Goal: Complete application form

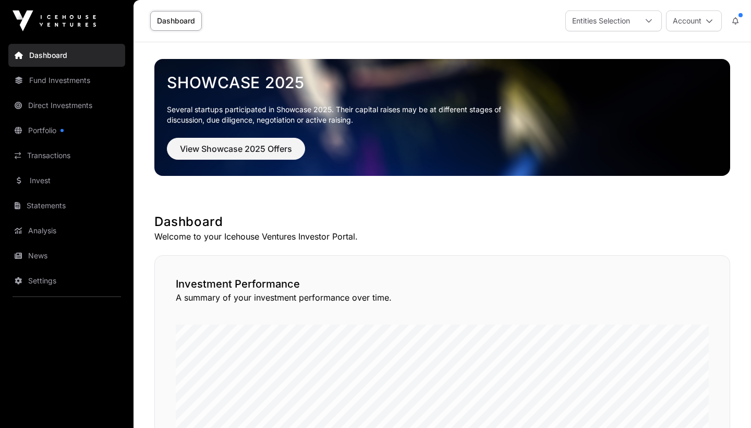
click at [222, 147] on span "View Showcase 2025 Offers" at bounding box center [236, 148] width 112 height 13
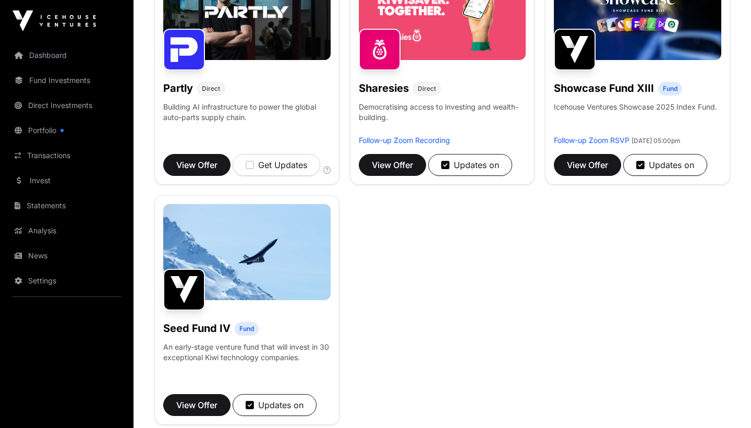
scroll to position [694, 0]
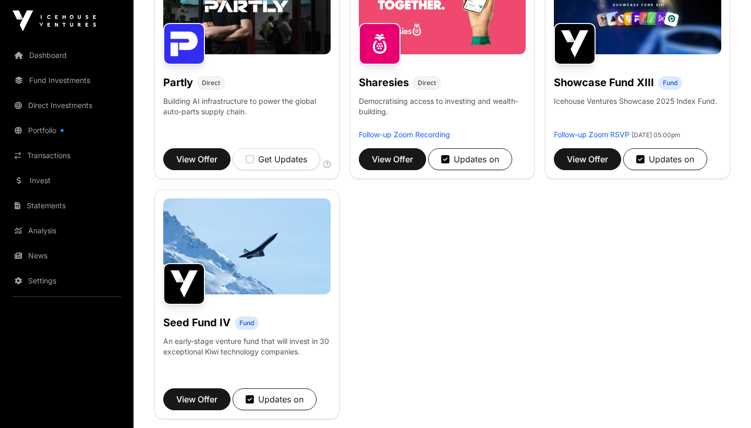
click at [43, 131] on link "Portfolio" at bounding box center [66, 130] width 117 height 23
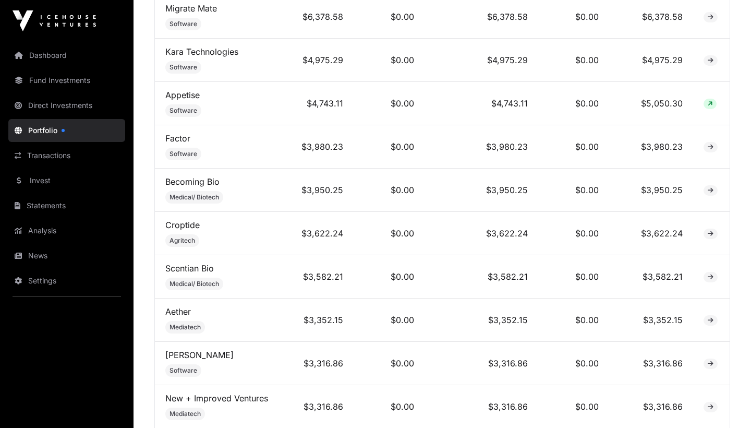
scroll to position [1203, 0]
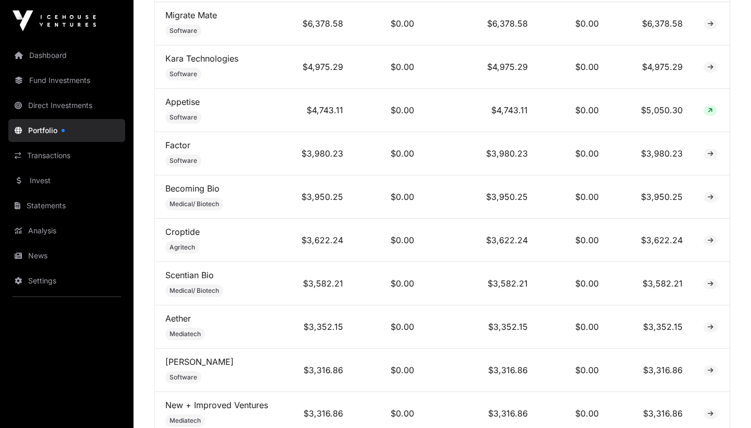
click at [380, 155] on td "$0.00" at bounding box center [389, 153] width 71 height 43
click at [56, 80] on link "Fund Investments" at bounding box center [66, 80] width 117 height 23
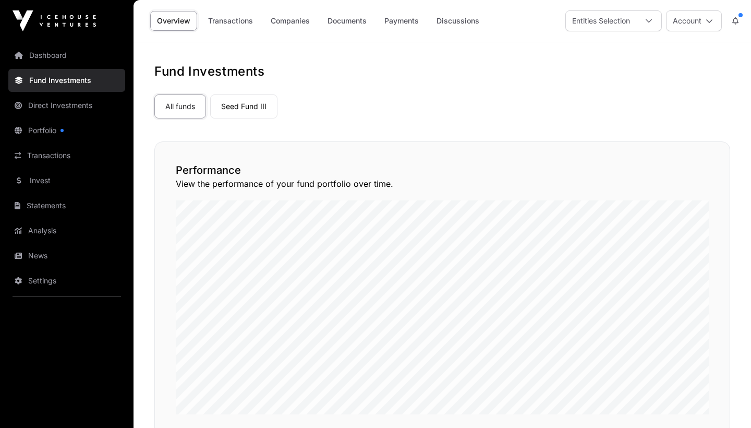
click at [46, 256] on link "News" at bounding box center [66, 255] width 117 height 23
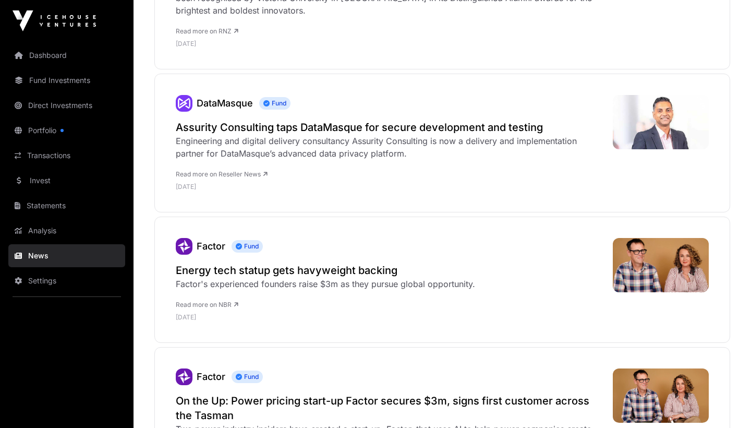
scroll to position [1028, 0]
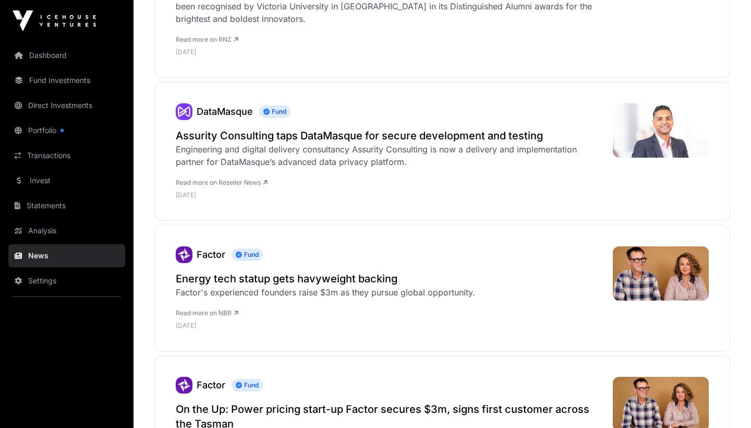
click at [56, 56] on link "Dashboard" at bounding box center [66, 55] width 117 height 23
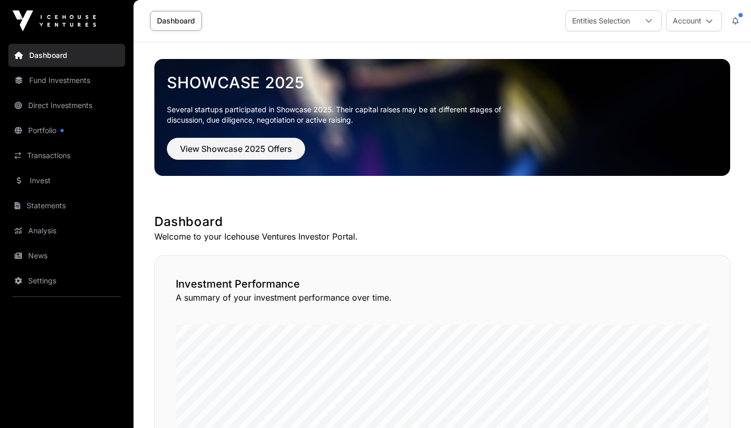
click at [219, 155] on button "View Showcase 2025 Offers" at bounding box center [236, 149] width 138 height 22
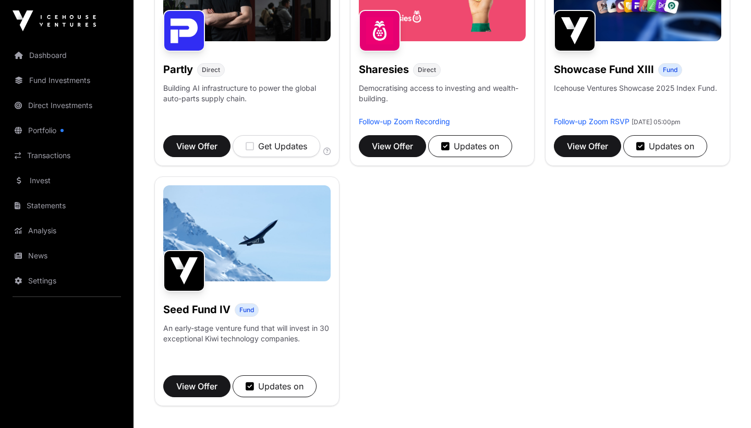
scroll to position [725, 0]
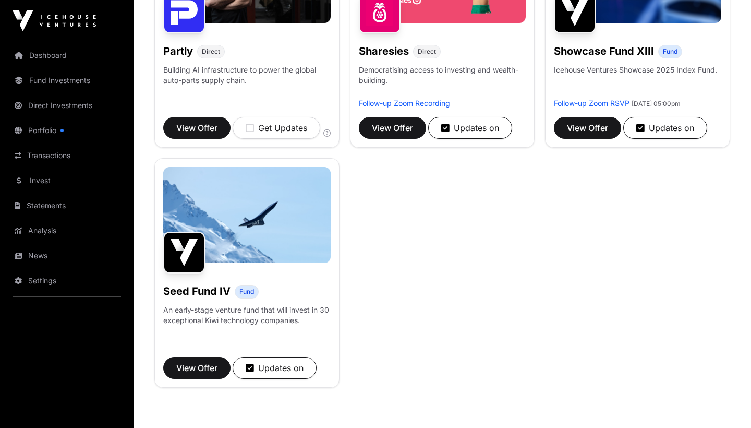
click at [202, 374] on span "View Offer" at bounding box center [196, 367] width 41 height 13
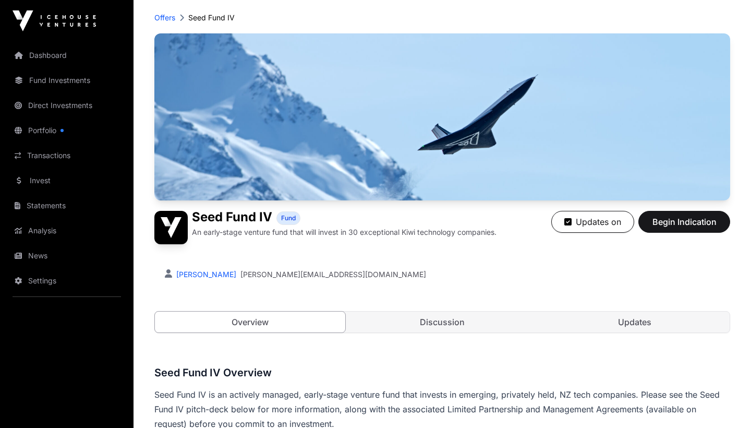
scroll to position [55, 0]
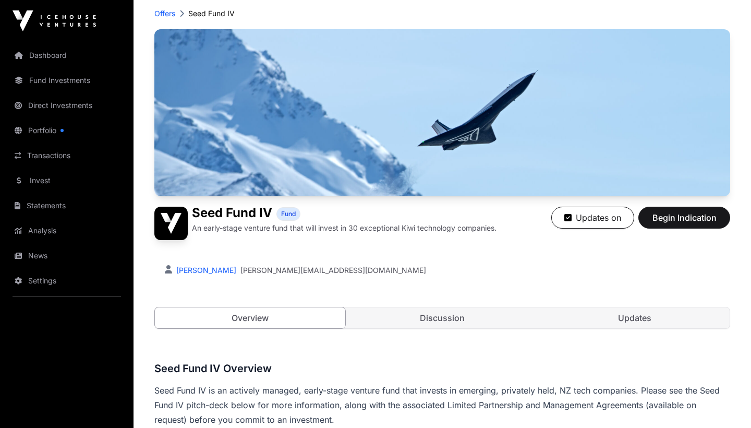
click at [454, 317] on link "Discussion" at bounding box center [442, 317] width 190 height 21
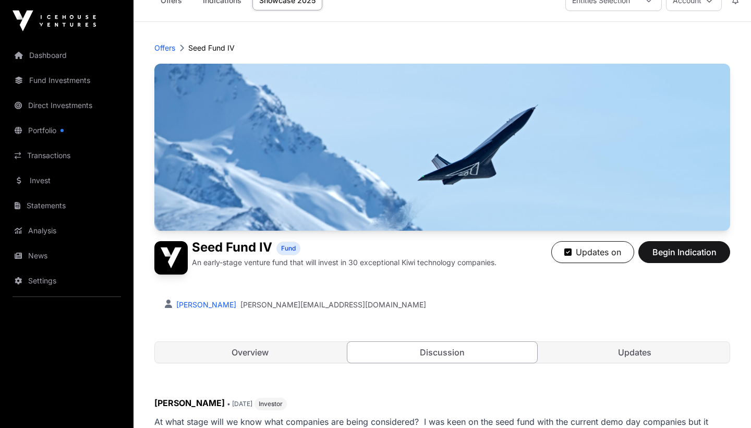
scroll to position [20, 0]
click at [588, 356] on link "Updates" at bounding box center [634, 352] width 190 height 21
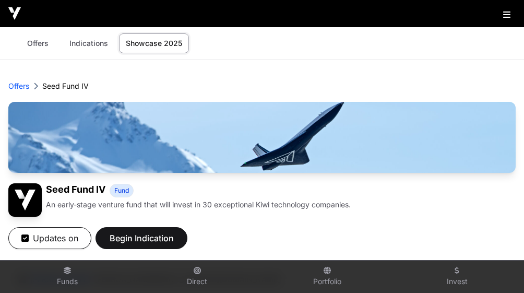
click at [147, 238] on span "Begin Indication" at bounding box center [141, 238] width 66 height 13
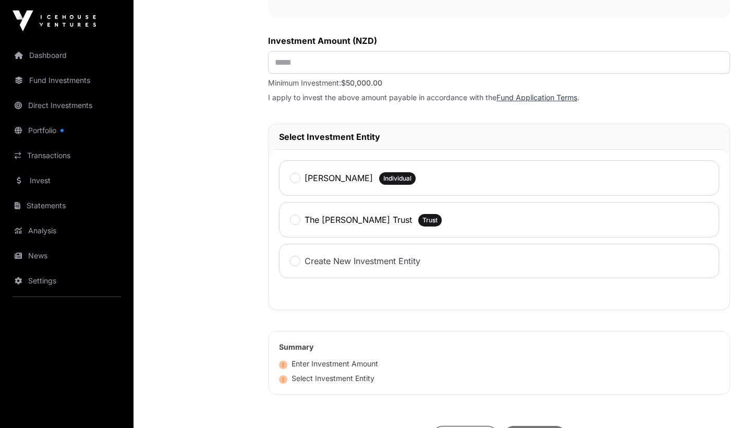
scroll to position [436, 0]
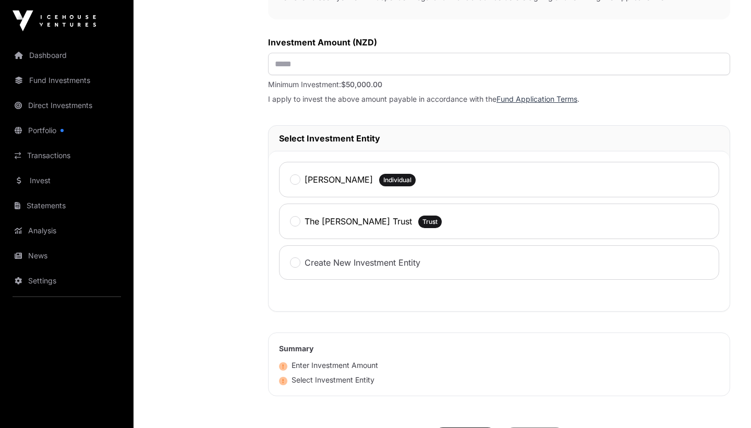
click at [353, 225] on label "The Fletcher Trust" at bounding box center [358, 221] width 107 height 13
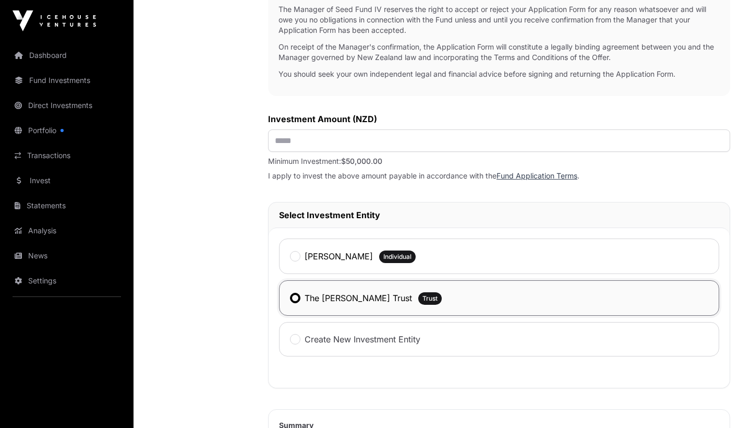
scroll to position [359, 0]
click at [397, 139] on input "text" at bounding box center [499, 141] width 462 height 22
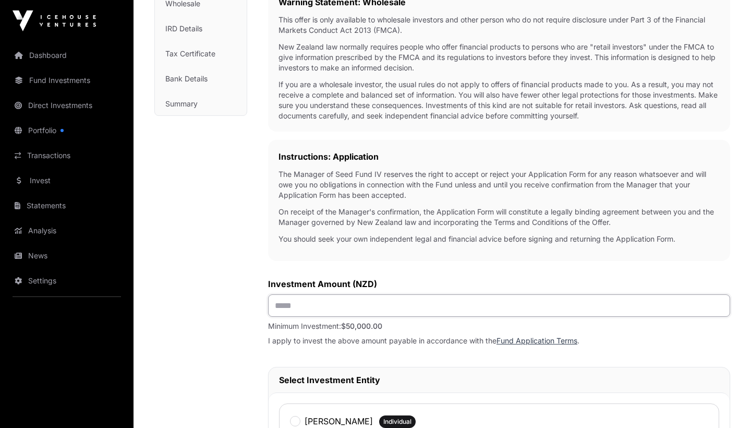
scroll to position [198, 0]
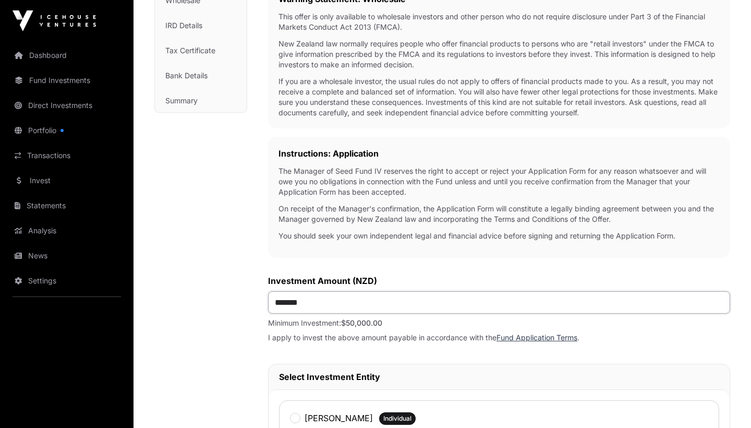
type input "********"
click at [498, 284] on label "Investment Amount (NZD)" at bounding box center [499, 280] width 462 height 13
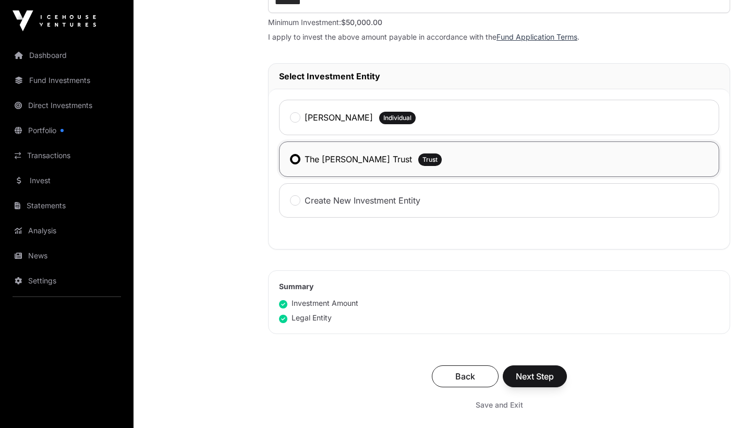
scroll to position [498, 0]
click at [305, 159] on label "The Fletcher Trust" at bounding box center [358, 159] width 107 height 13
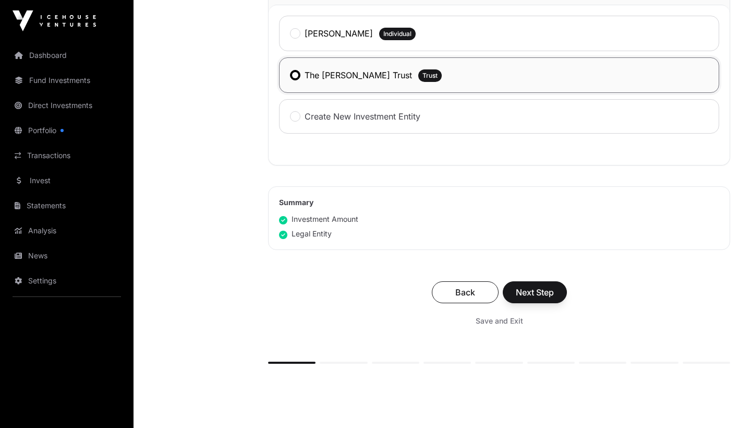
scroll to position [585, 0]
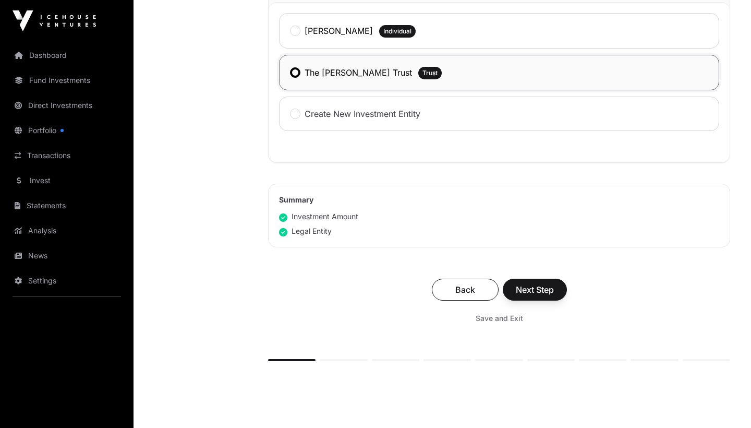
click at [552, 289] on span "Next Step" at bounding box center [535, 289] width 38 height 13
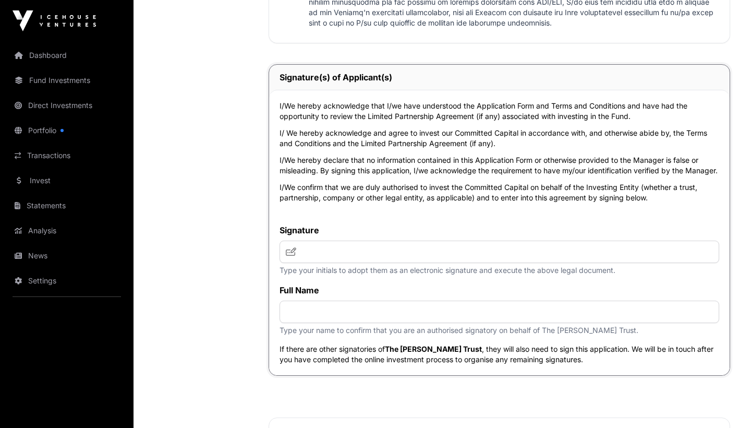
scroll to position [2576, 0]
click at [382, 262] on input "text" at bounding box center [500, 251] width 440 height 22
type input "**"
click at [359, 322] on input "text" at bounding box center [500, 311] width 440 height 22
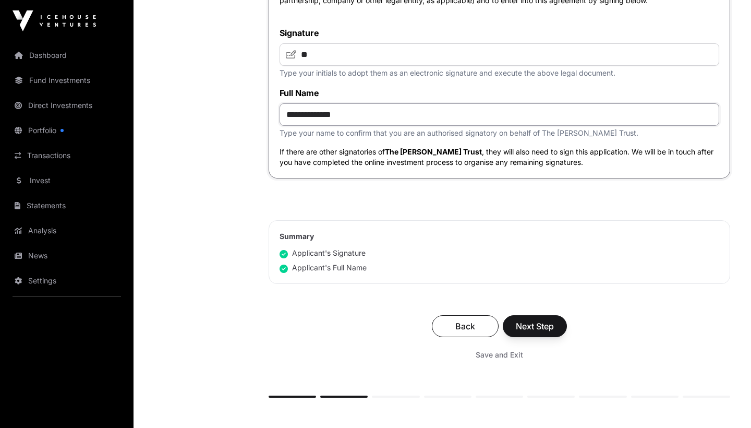
scroll to position [2773, 0]
type input "**********"
click at [522, 332] on span "Next Step" at bounding box center [535, 325] width 38 height 13
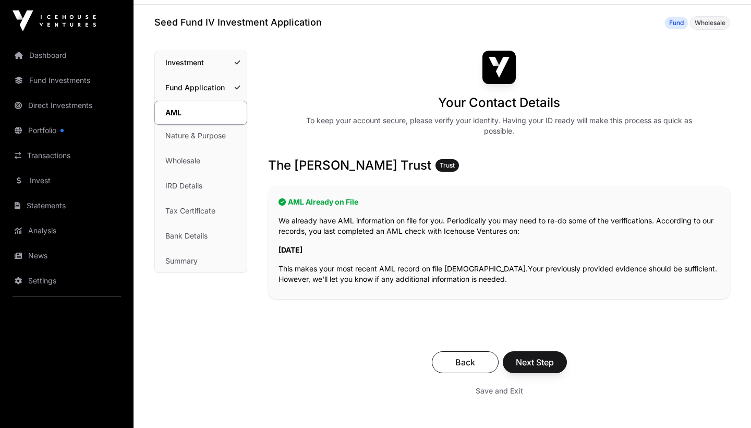
scroll to position [40, 0]
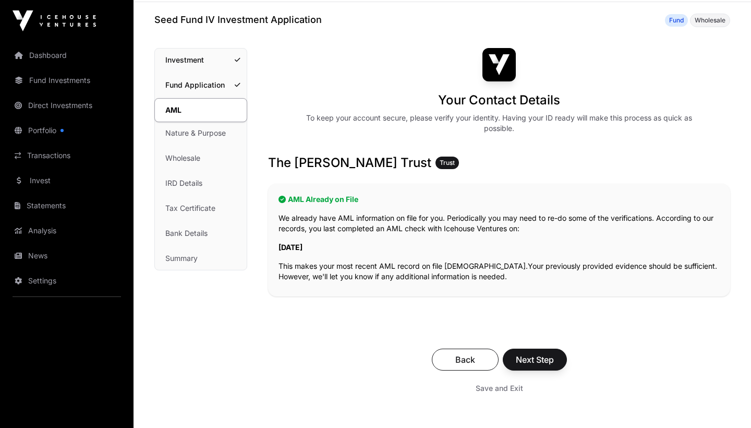
click at [539, 358] on span "Next Step" at bounding box center [535, 359] width 38 height 13
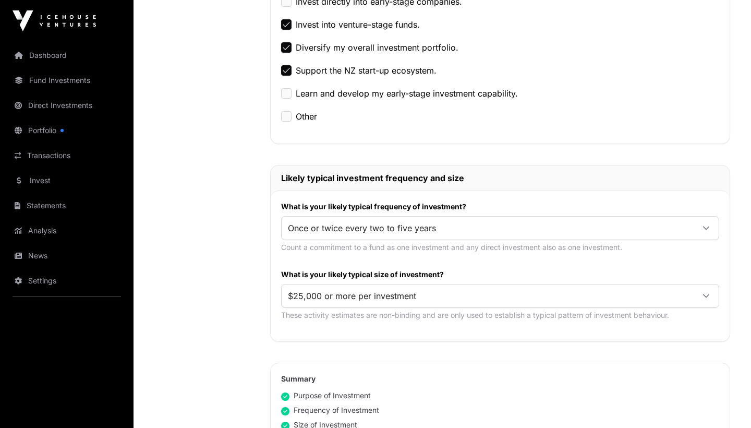
scroll to position [377, 0]
click at [685, 292] on span "$25,000 or more per investment" at bounding box center [488, 294] width 412 height 19
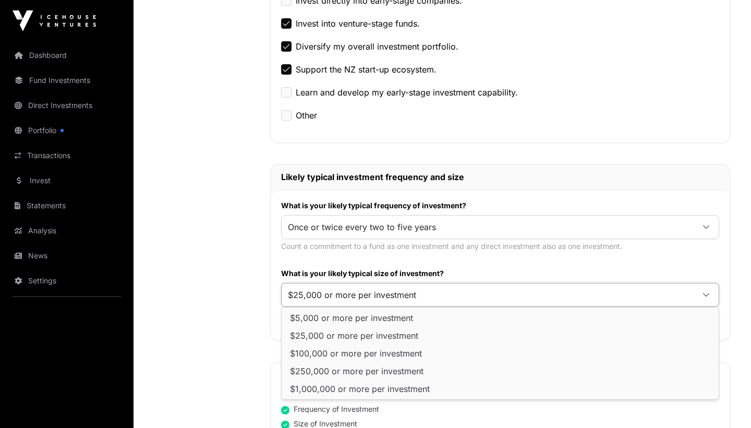
click at [685, 292] on span "$25,000 or more per investment" at bounding box center [488, 294] width 412 height 19
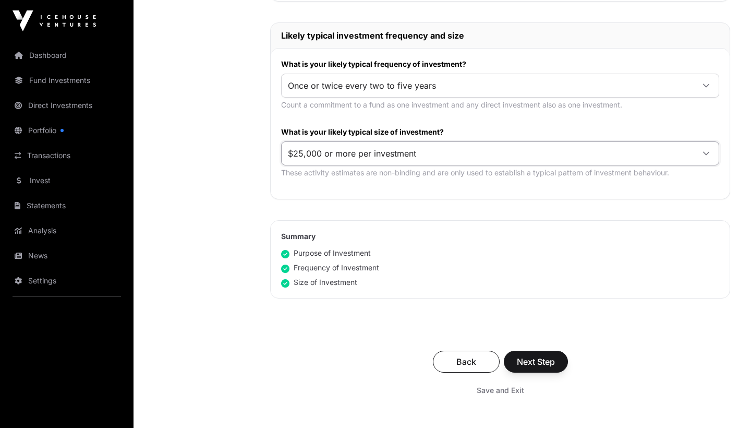
scroll to position [527, 0]
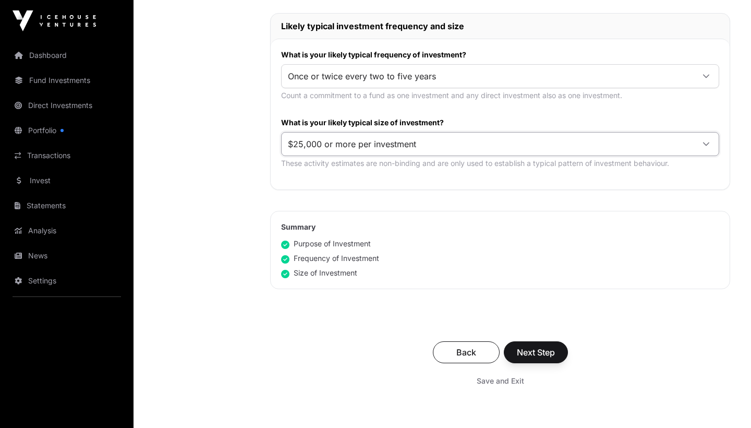
click at [551, 348] on span "Next Step" at bounding box center [536, 352] width 38 height 13
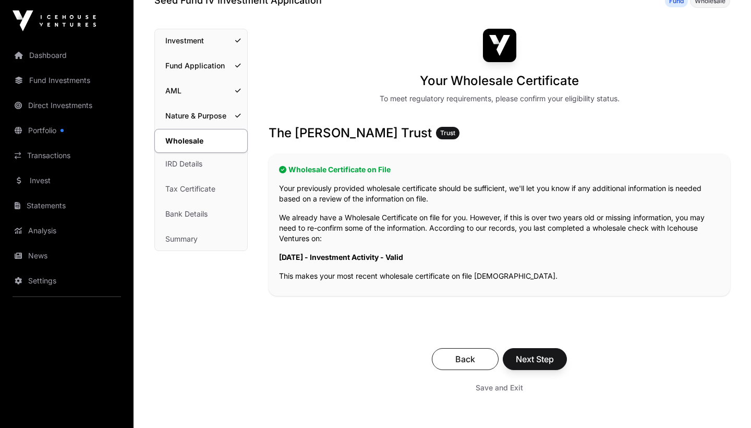
scroll to position [63, 0]
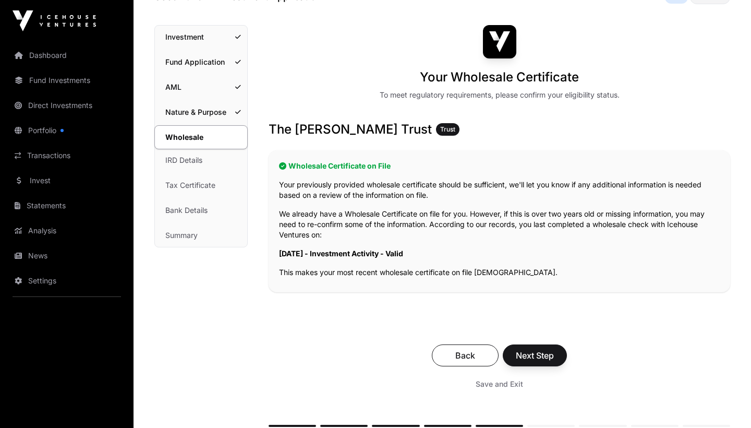
click at [539, 357] on span "Next Step" at bounding box center [535, 355] width 38 height 13
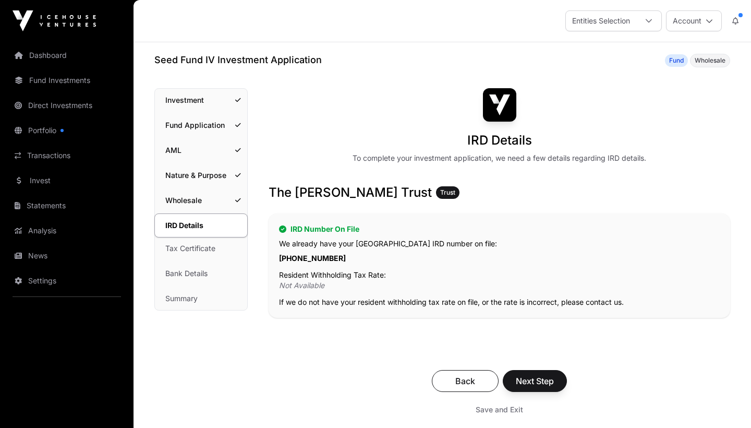
click at [306, 288] on p "Not Available" at bounding box center [499, 285] width 441 height 10
click at [533, 375] on span "Next Step" at bounding box center [535, 381] width 38 height 13
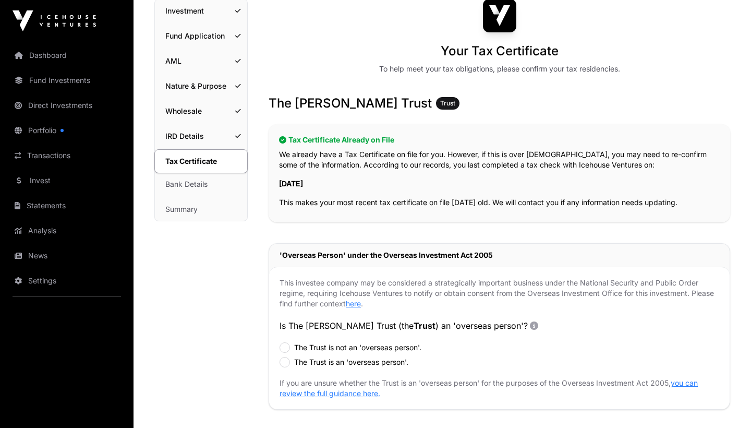
scroll to position [90, 0]
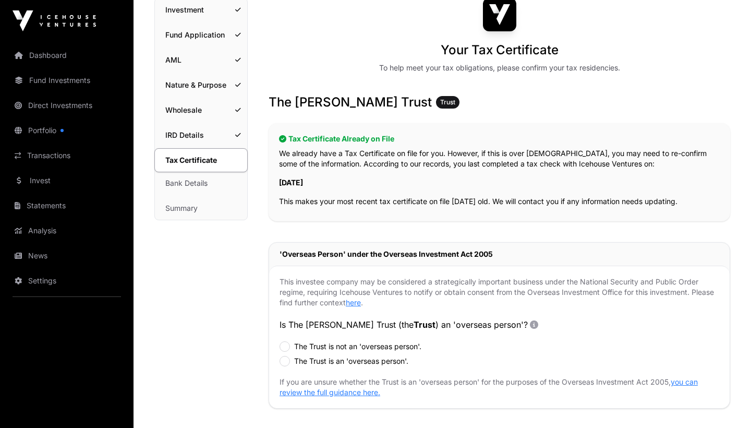
click at [377, 346] on label "The Trust is not an 'overseas person'." at bounding box center [357, 346] width 127 height 10
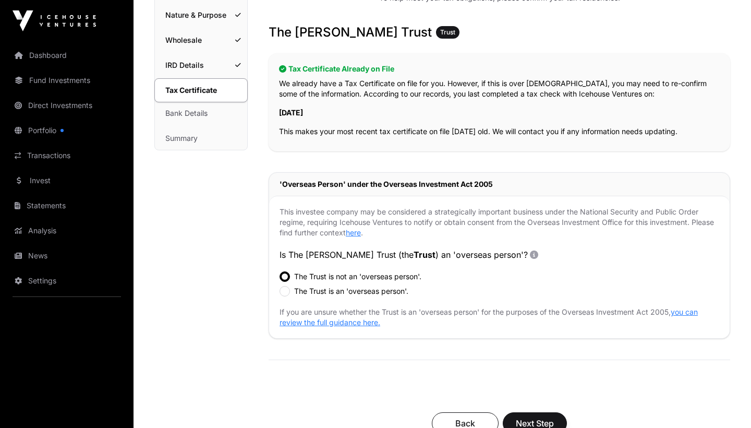
scroll to position [181, 0]
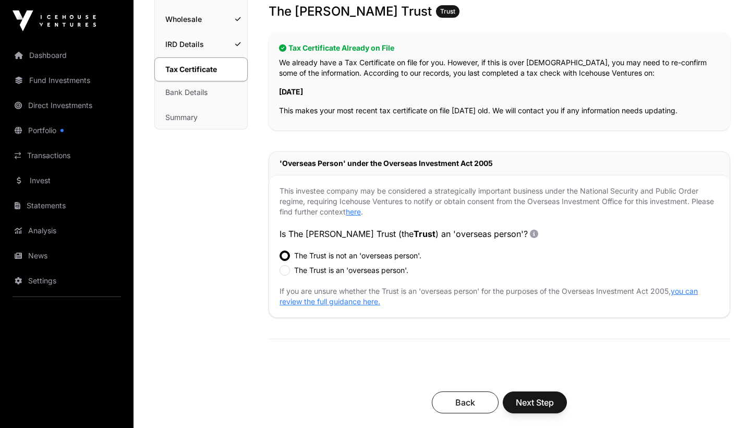
click at [543, 398] on span "Next Step" at bounding box center [535, 402] width 38 height 13
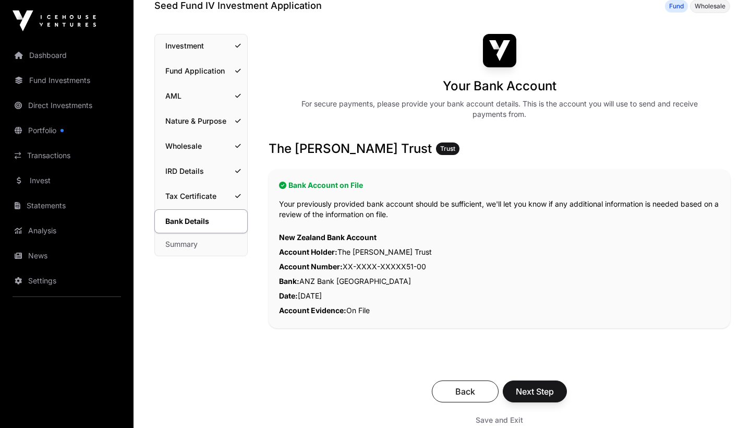
scroll to position [56, 0]
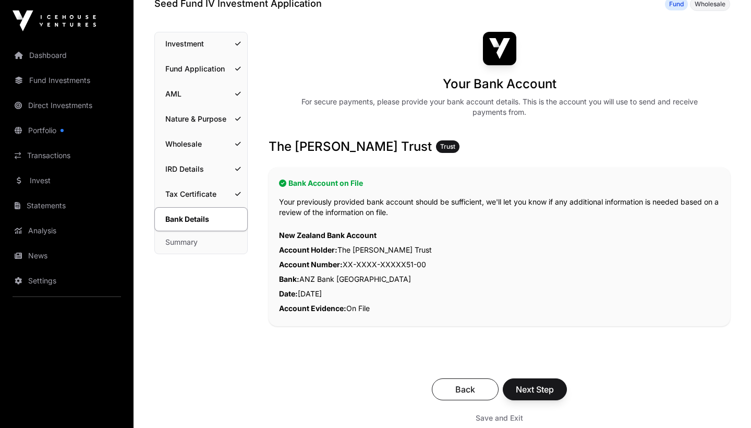
click at [542, 392] on span "Next Step" at bounding box center [535, 389] width 38 height 13
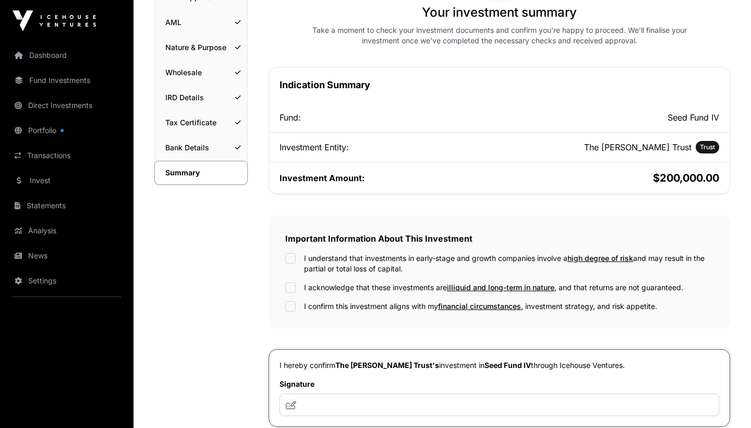
scroll to position [128, 0]
click at [337, 258] on label "I understand that investments in early-stage and growth companies involve a hig…" at bounding box center [508, 262] width 409 height 21
click at [312, 286] on label "I acknowledge that these investments are illiquid and long-term in nature , and…" at bounding box center [493, 287] width 379 height 10
click at [315, 307] on label "I confirm this investment aligns with my financial circumstances , investment s…" at bounding box center [480, 305] width 353 height 10
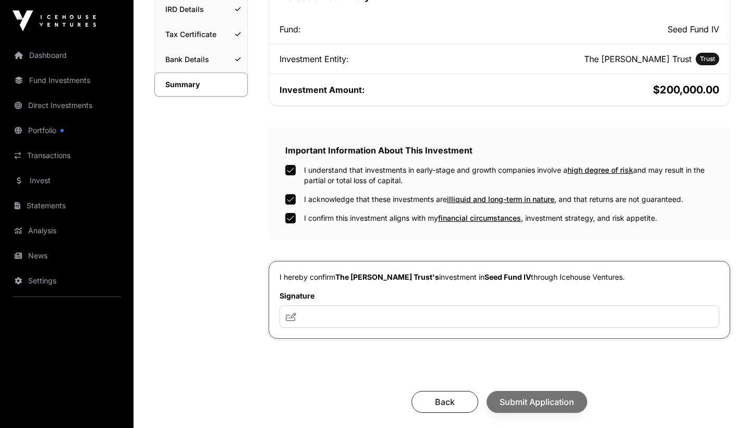
scroll to position [216, 0]
click at [377, 319] on input "text" at bounding box center [500, 316] width 440 height 22
type input "*"
type input "**"
click at [545, 401] on span "Submit Application" at bounding box center [537, 401] width 75 height 13
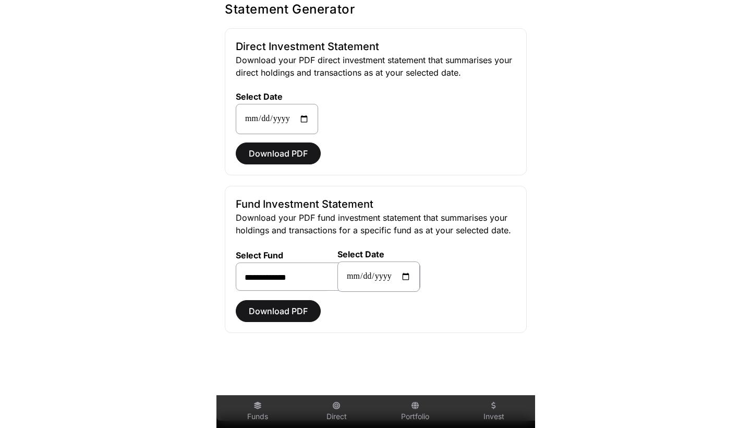
scroll to position [42, 0]
